Goal: Task Accomplishment & Management: Use online tool/utility

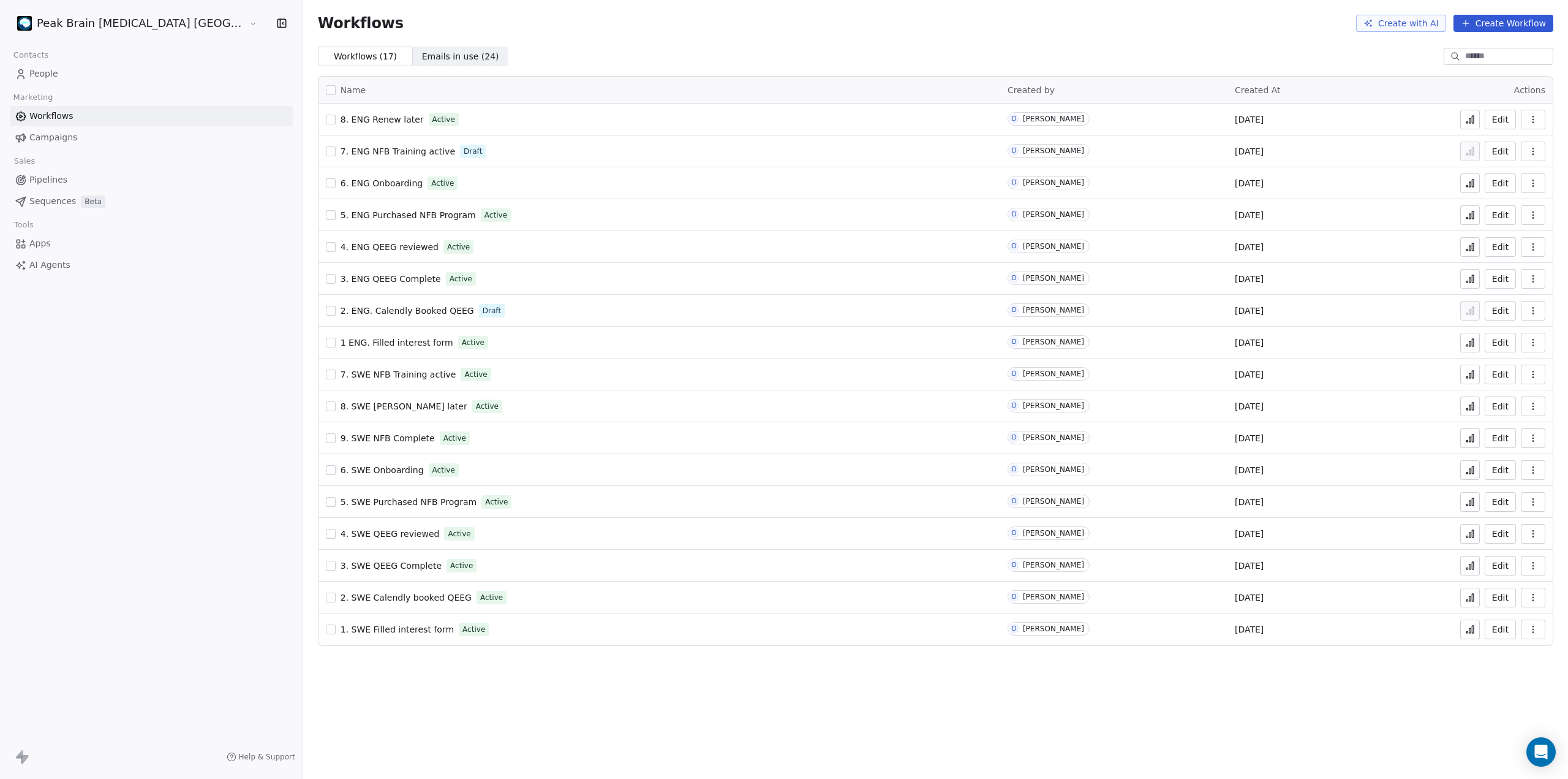
click at [51, 184] on span "Pipelines" at bounding box center [49, 179] width 38 height 12
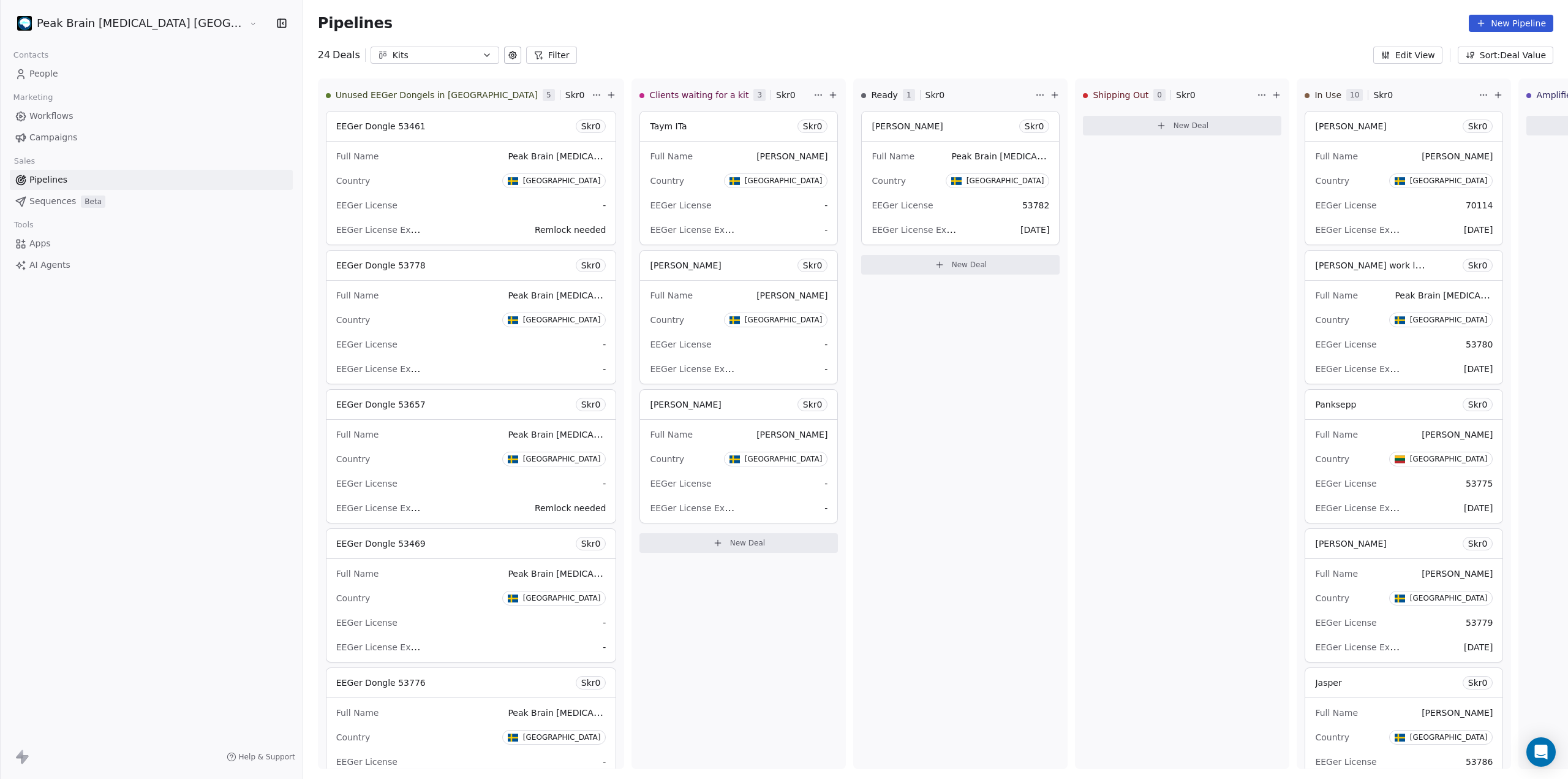
click at [395, 52] on div "Kits" at bounding box center [435, 54] width 84 height 12
click at [76, 19] on html "Peak Brain [MEDICAL_DATA] [GEOGRAPHIC_DATA] [GEOGRAPHIC_DATA] Contacts People M…" at bounding box center [784, 389] width 1568 height 779
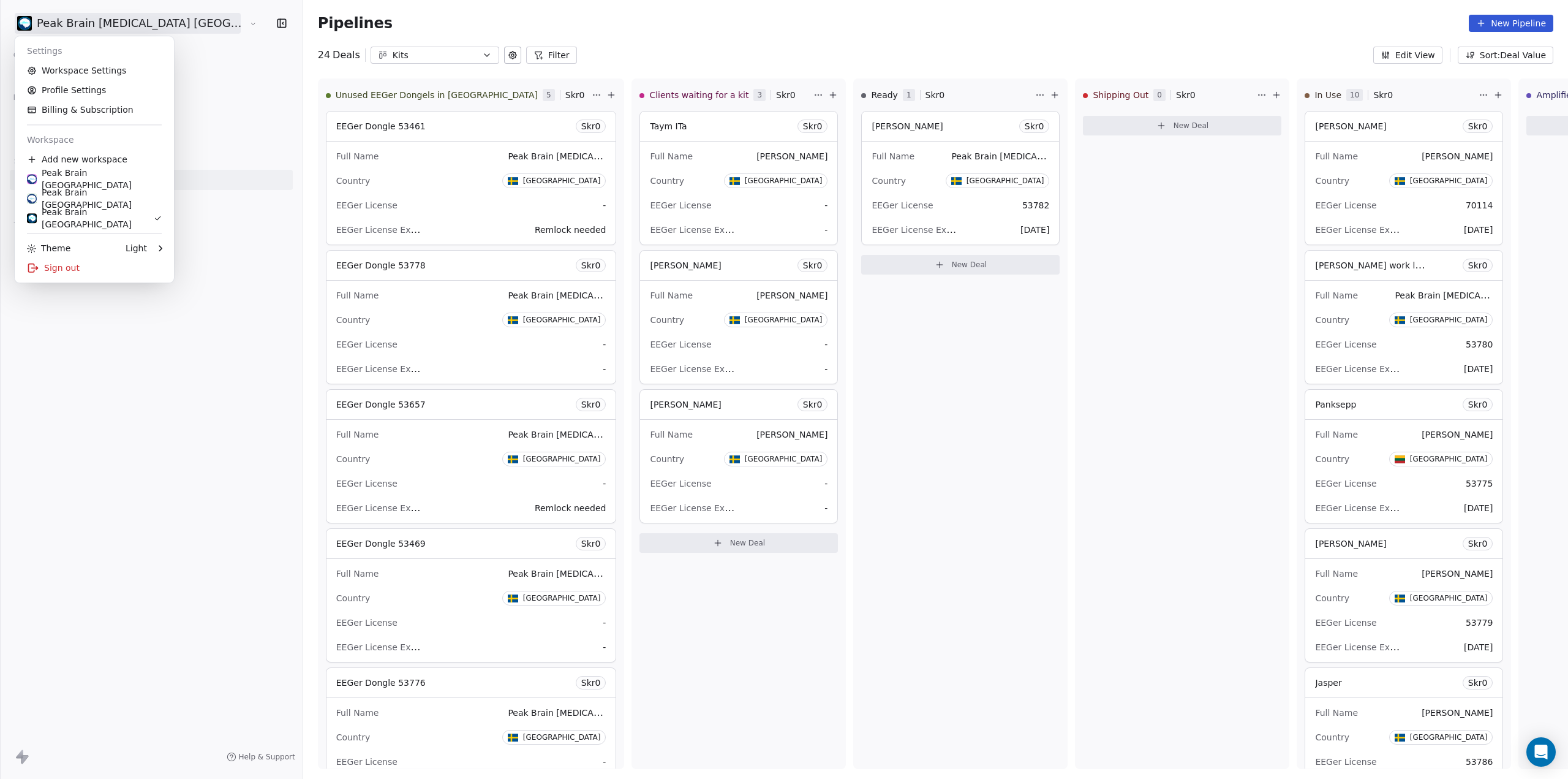
click at [76, 19] on html "Peak Brain [MEDICAL_DATA] [GEOGRAPHIC_DATA] [GEOGRAPHIC_DATA] Contacts People M…" at bounding box center [784, 389] width 1568 height 779
click at [99, 179] on div "Peak Brain [GEOGRAPHIC_DATA]" at bounding box center [94, 179] width 135 height 25
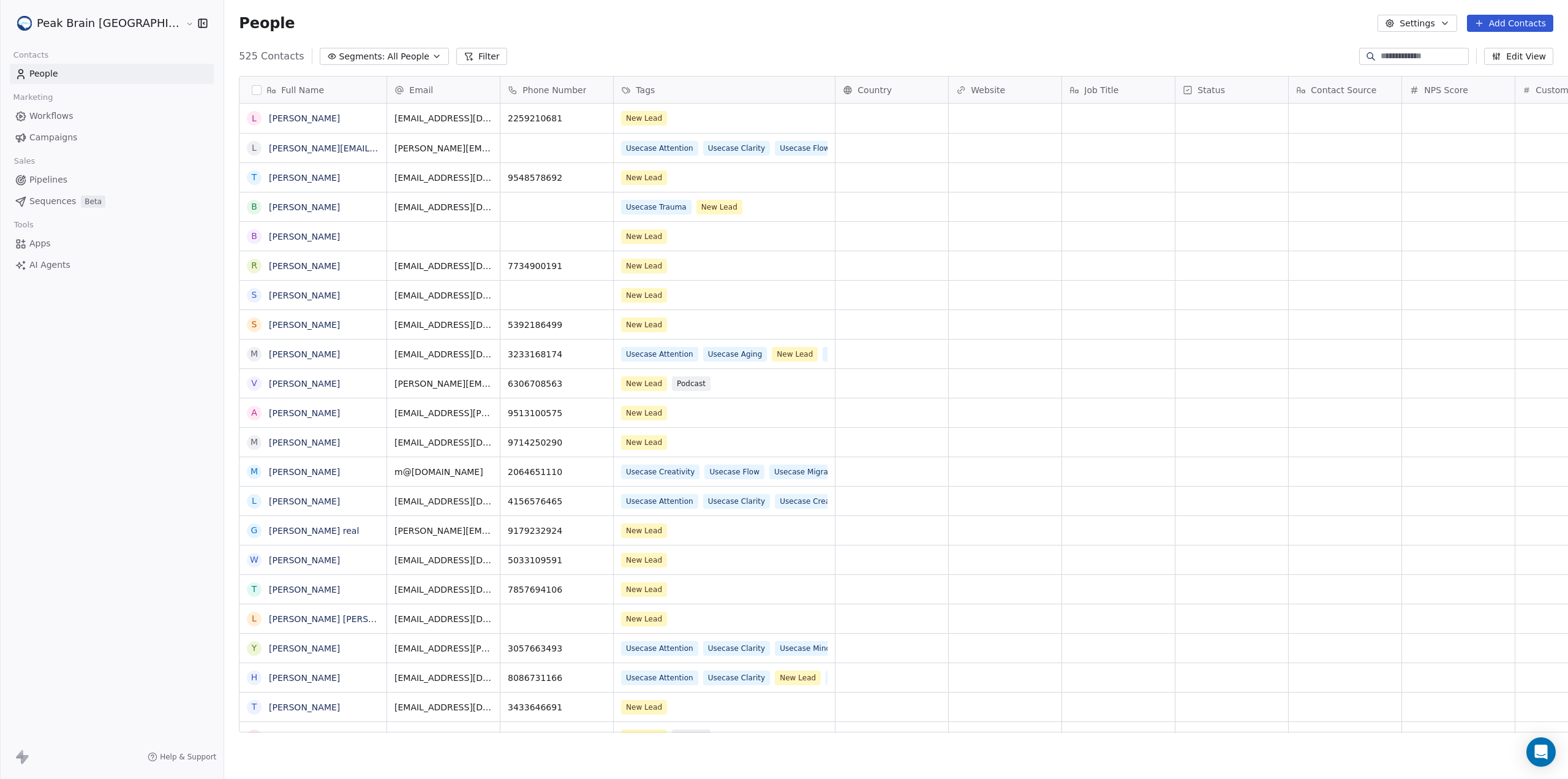
scroll to position [676, 1393]
click at [42, 180] on span "Pipelines" at bounding box center [49, 179] width 38 height 12
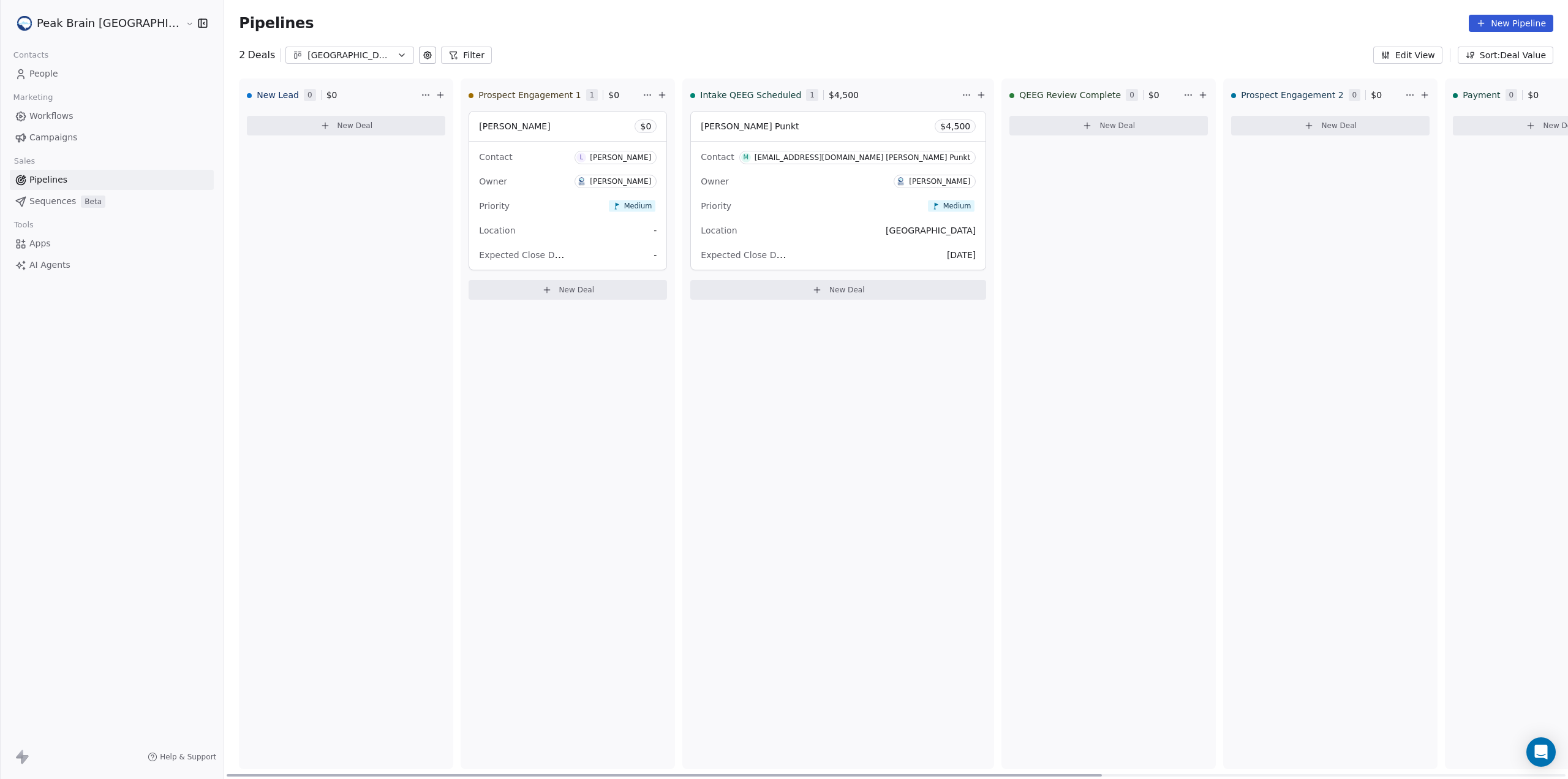
scroll to position [0, 781]
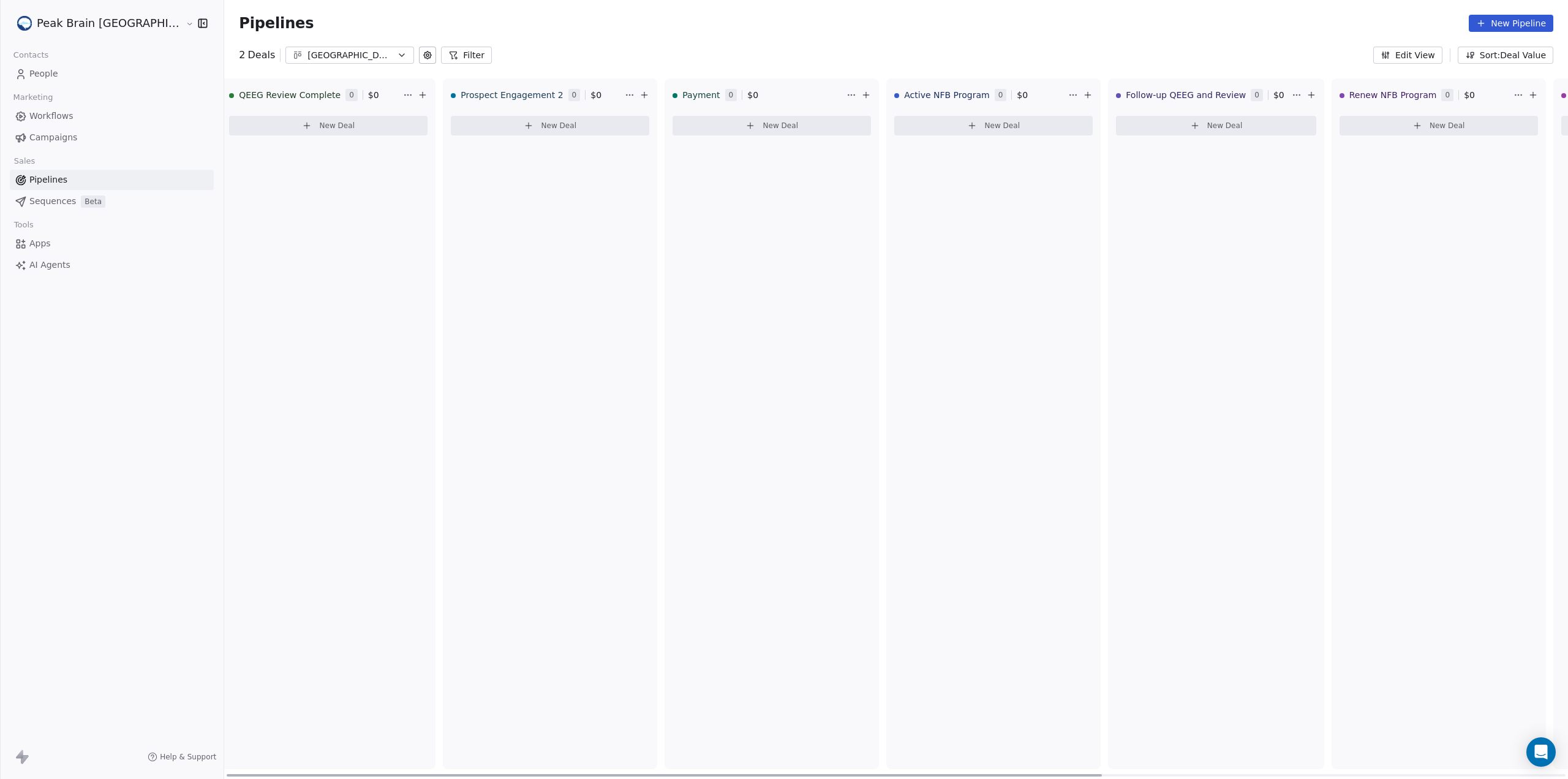
click at [1092, 775] on div at bounding box center [895, 775] width 1339 height 3
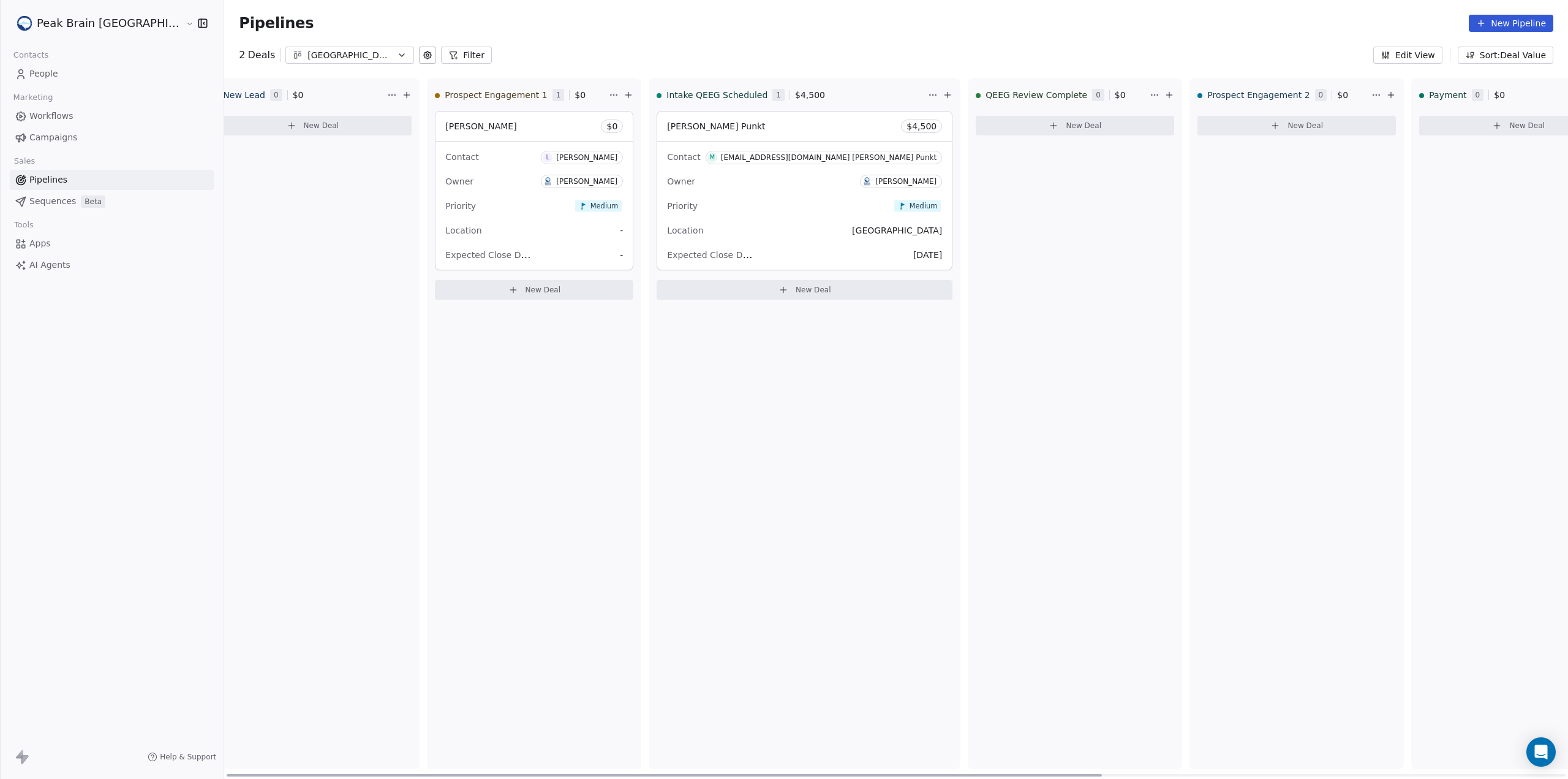
scroll to position [0, 0]
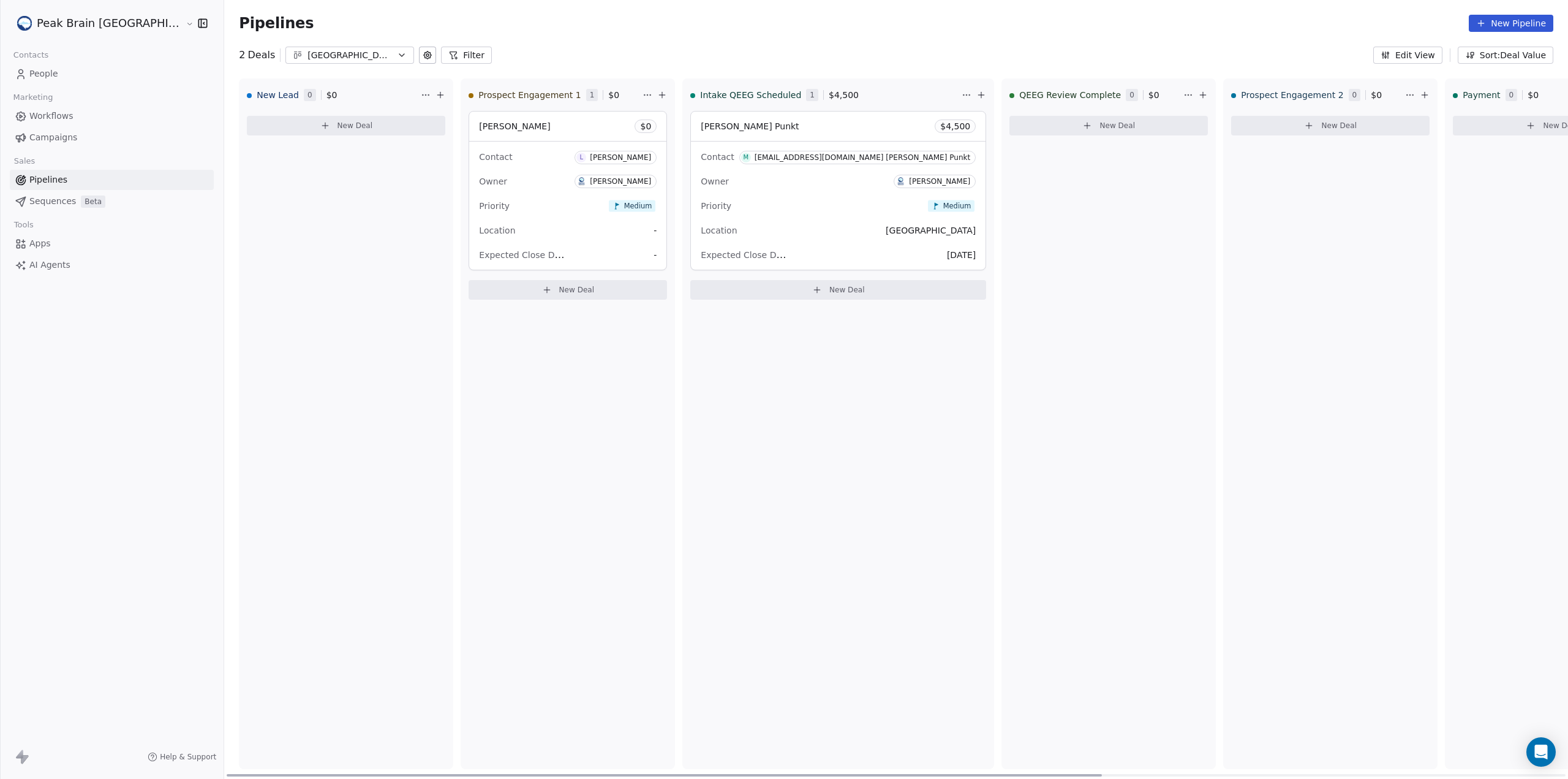
drag, startPoint x: 1092, startPoint y: 775, endPoint x: 554, endPoint y: 762, distance: 538.2
click at [554, 774] on div at bounding box center [664, 775] width 875 height 3
